Goal: Contribute content

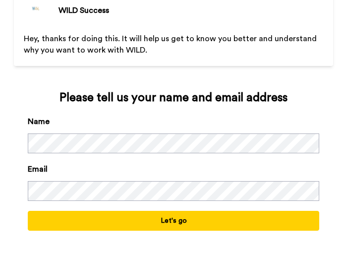
scroll to position [35, 0]
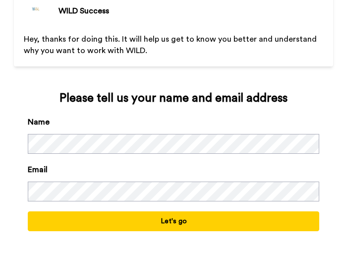
click at [137, 226] on button "Let's go" at bounding box center [174, 221] width 292 height 20
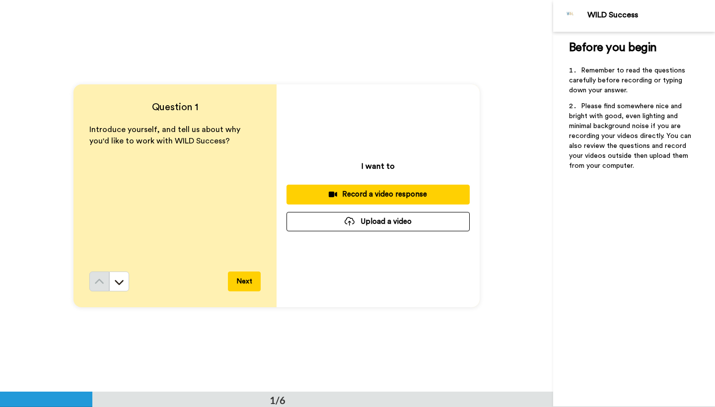
click at [369, 224] on button "Upload a video" at bounding box center [377, 221] width 183 height 19
click at [115, 279] on icon at bounding box center [119, 282] width 10 height 10
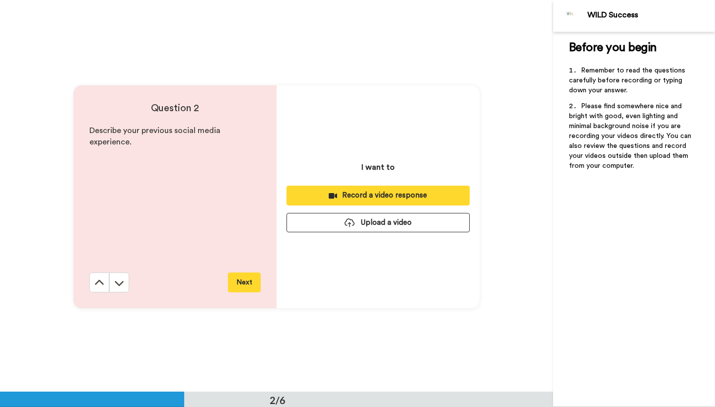
scroll to position [392, 0]
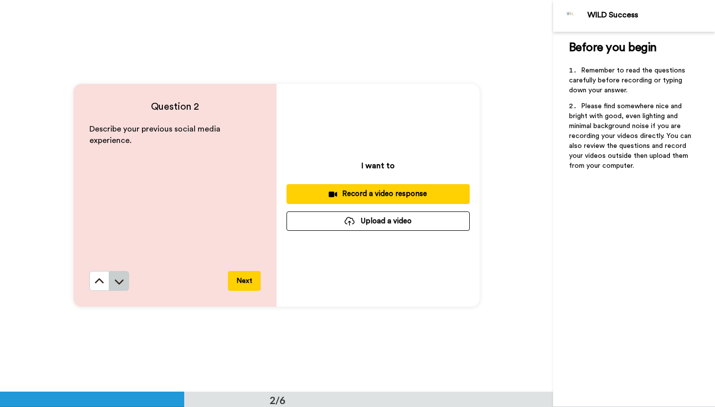
click at [116, 279] on icon at bounding box center [119, 281] width 10 height 10
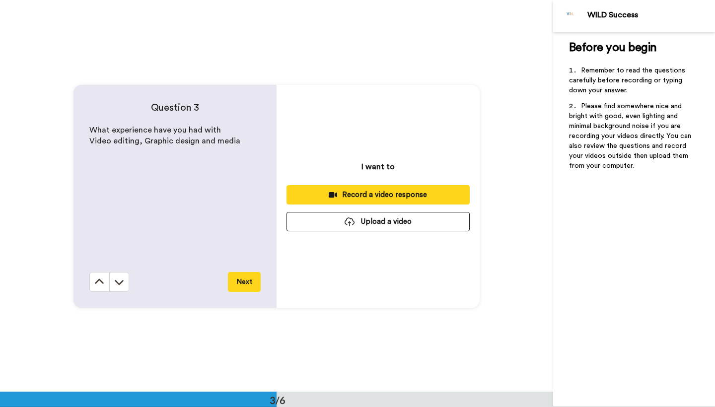
scroll to position [784, 0]
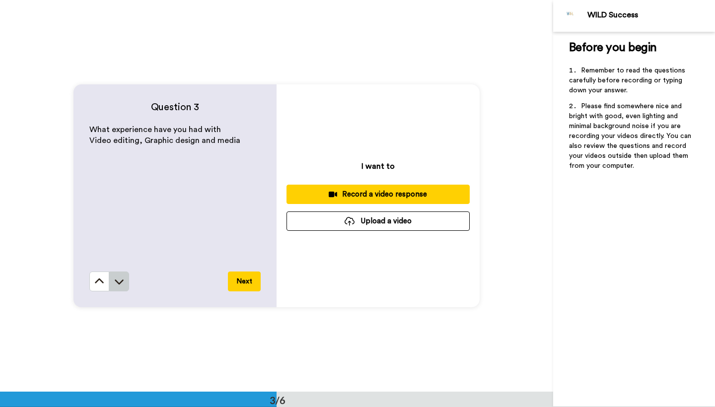
click at [116, 279] on icon at bounding box center [119, 281] width 10 height 10
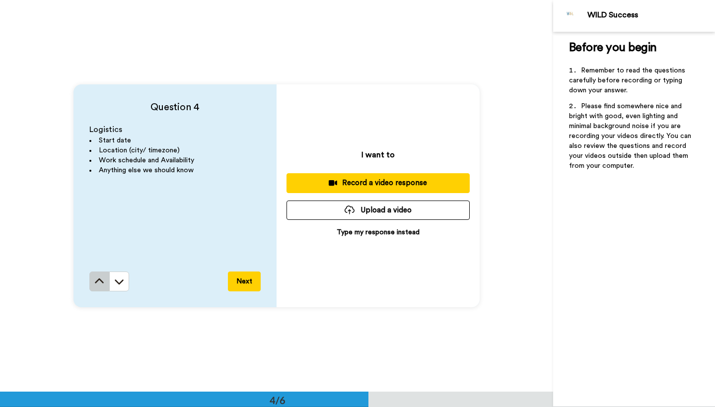
click at [105, 284] on button at bounding box center [99, 282] width 20 height 20
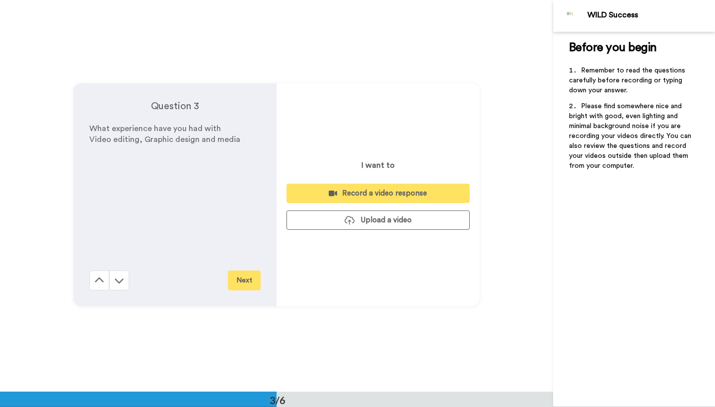
click at [105, 284] on div "Question 3 What experience have you had with Video editing, Graphic design and …" at bounding box center [174, 194] width 203 height 223
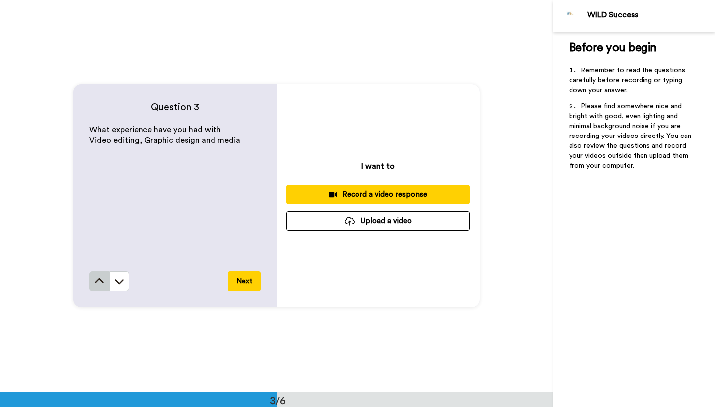
click at [105, 284] on button at bounding box center [99, 282] width 20 height 20
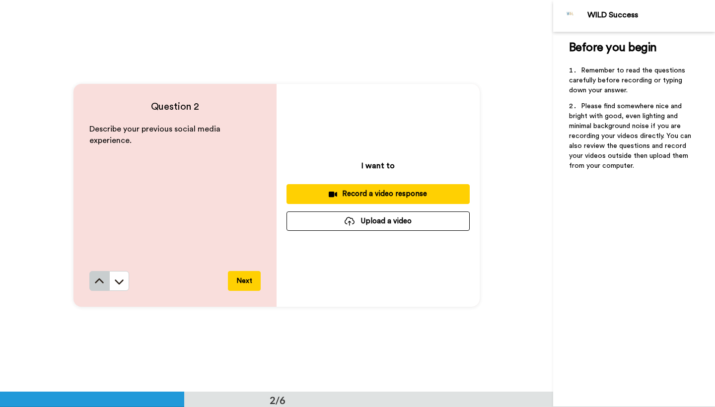
click at [105, 284] on button at bounding box center [99, 281] width 20 height 20
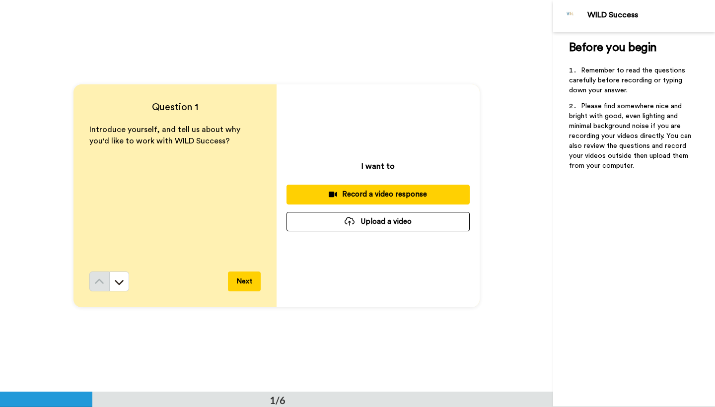
scroll to position [0, 0]
click at [397, 222] on button "Upload a video" at bounding box center [377, 221] width 183 height 19
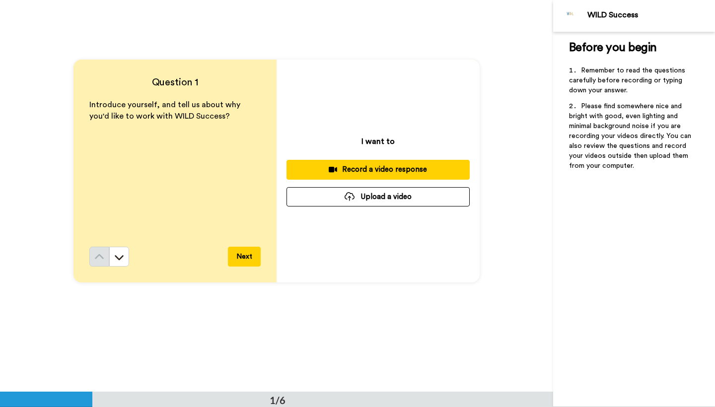
scroll to position [22, 0]
